Goal: Navigation & Orientation: Find specific page/section

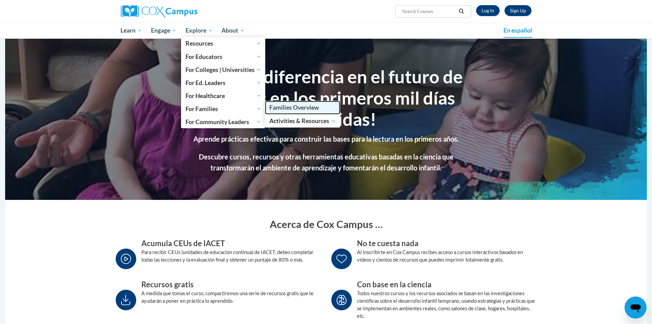
click at [299, 107] on span "Families Overview" at bounding box center [295, 107] width 50 height 7
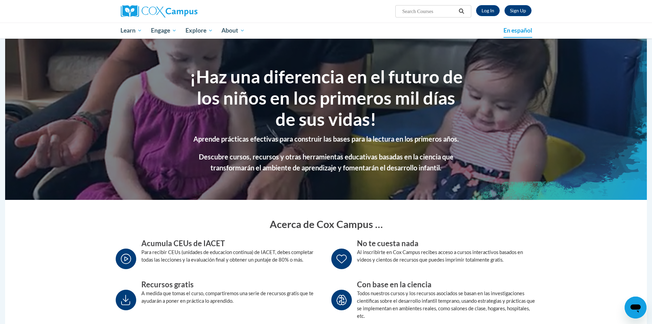
click at [584, 237] on section "Acerca de Cox Campus … Acumula CEUs de IACET Para recibir CEUs (unidades de edu…" at bounding box center [326, 267] width 642 height 135
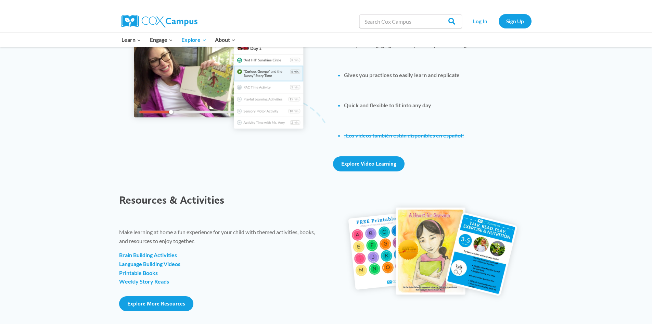
scroll to position [754, 0]
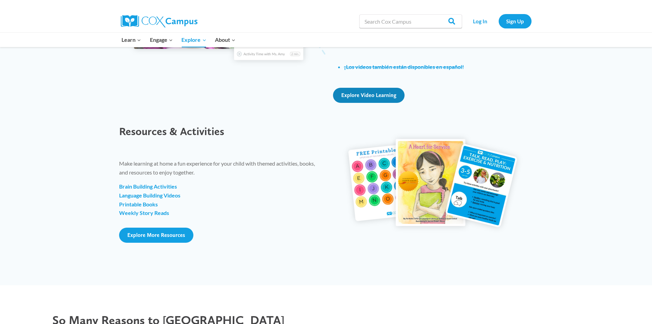
click at [371, 96] on span "Explore Video Learning" at bounding box center [368, 95] width 55 height 7
